Goal: Obtain resource: Download file/media

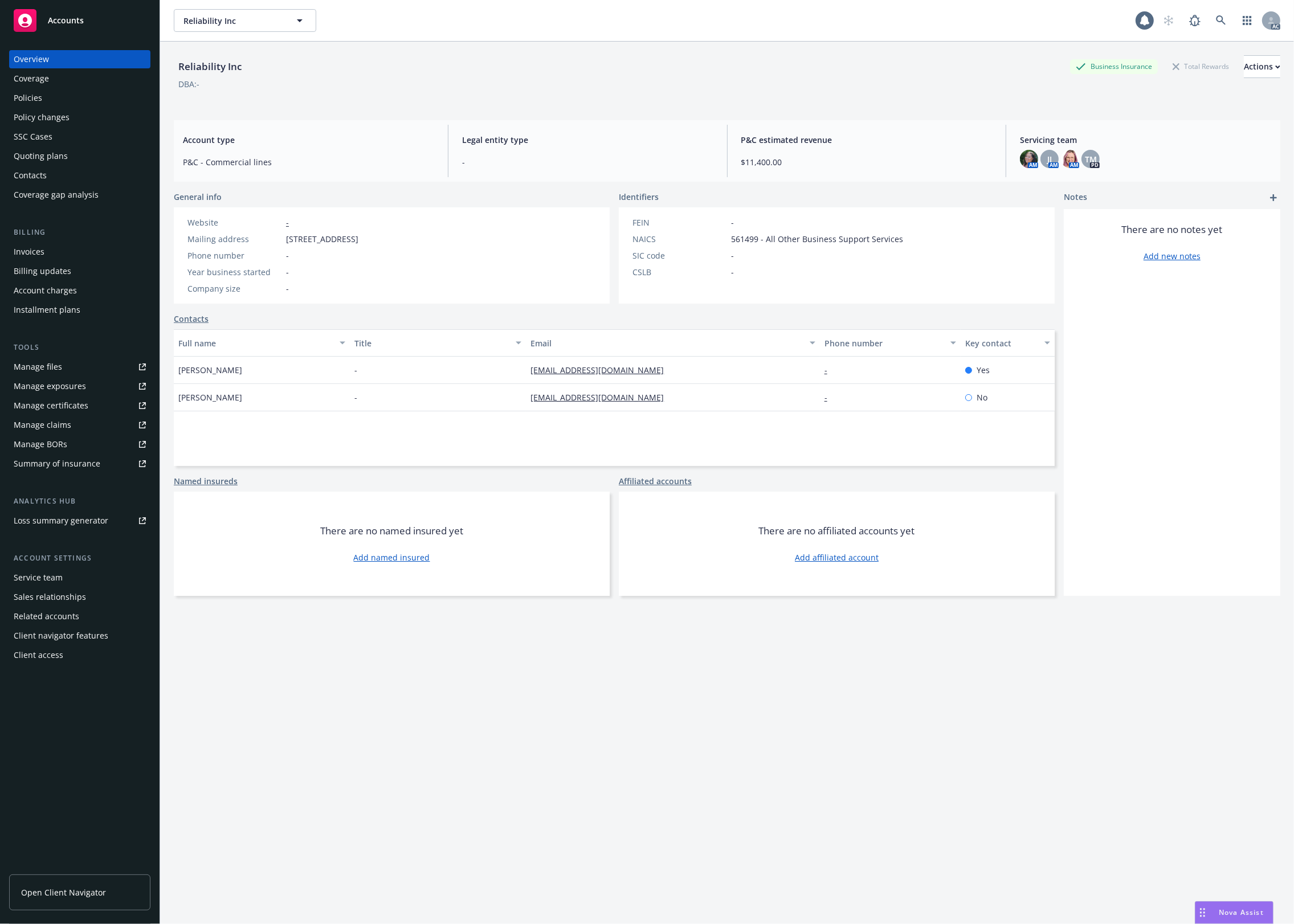
click at [66, 103] on div "Policies" at bounding box center [80, 98] width 132 height 18
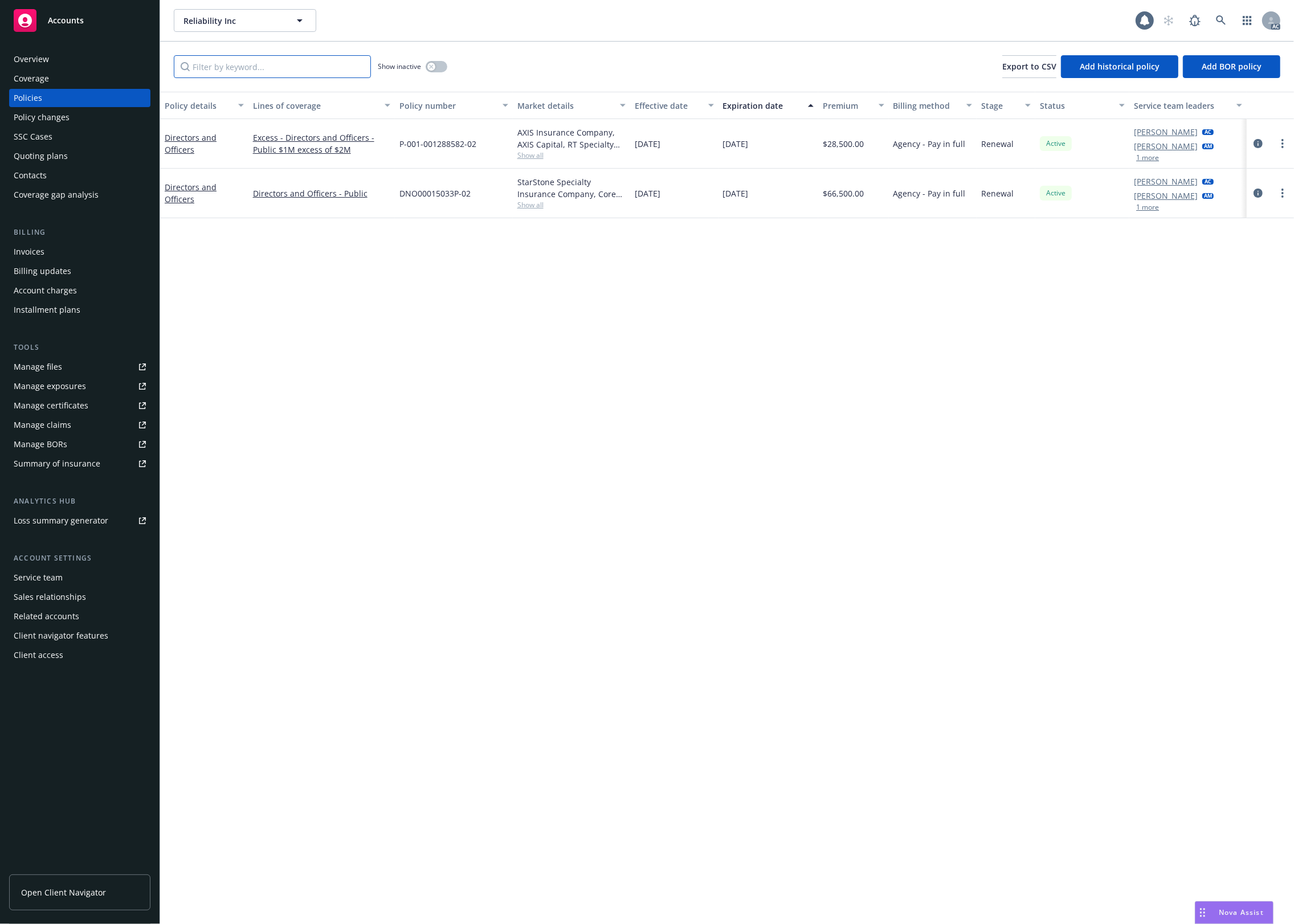
drag, startPoint x: 277, startPoint y: 73, endPoint x: 285, endPoint y: 71, distance: 8.2
click at [285, 71] on input "Filter by keyword..." at bounding box center [272, 66] width 197 height 23
type input "directors"
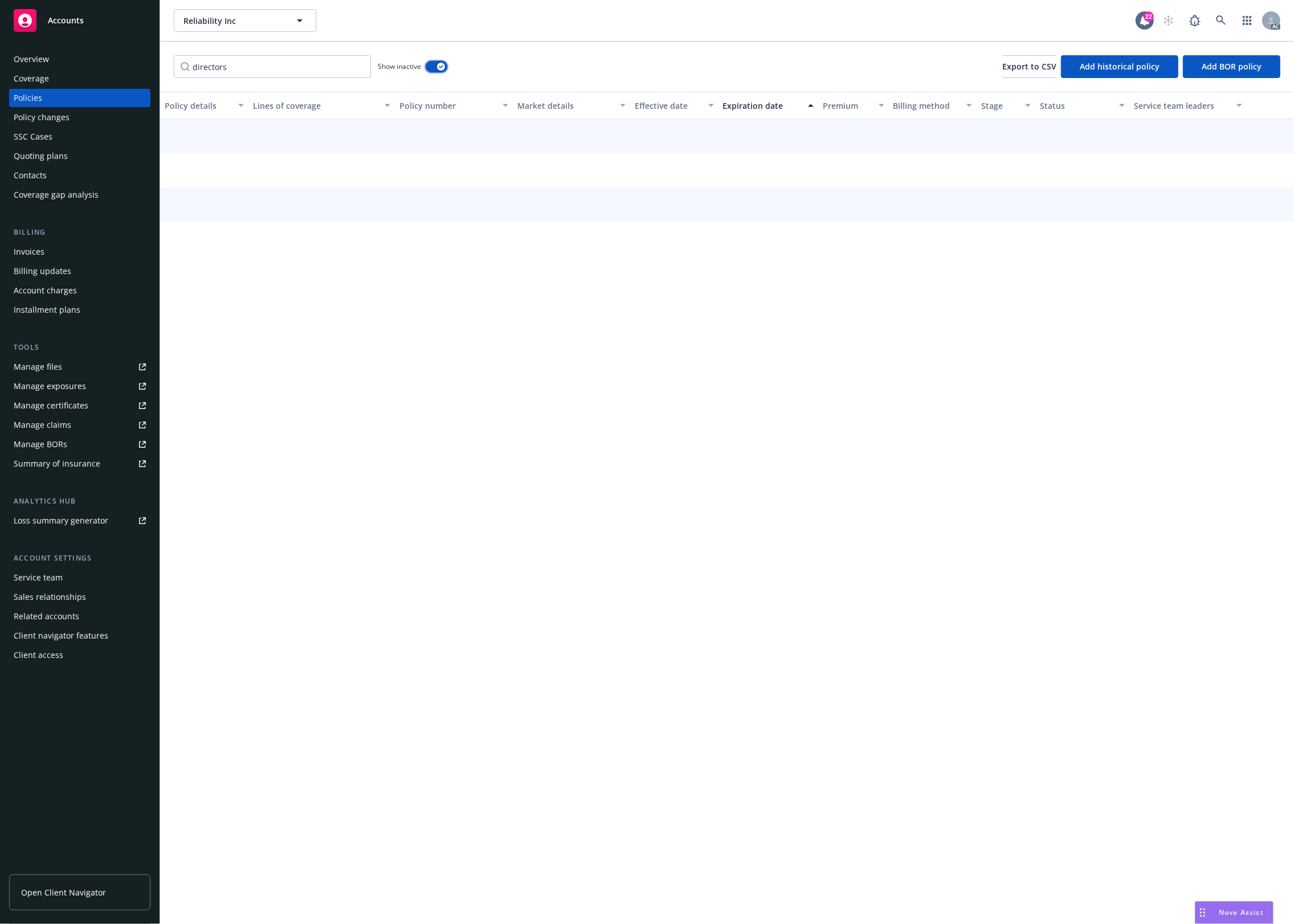
click at [426, 61] on button "button" at bounding box center [437, 66] width 22 height 12
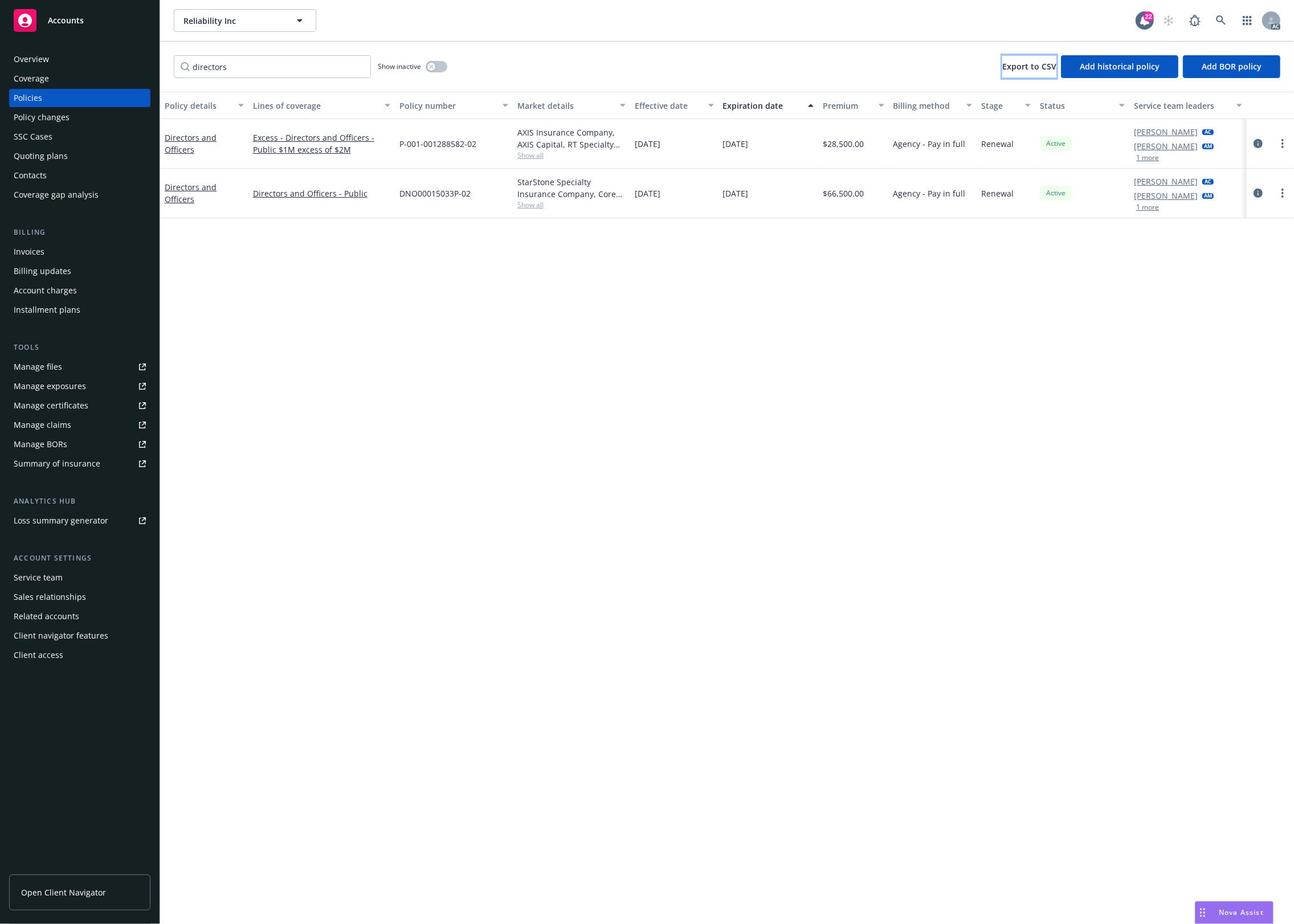
click at [1003, 55] on button "Export to CSV" at bounding box center [1029, 66] width 54 height 23
